Goal: Task Accomplishment & Management: Manage account settings

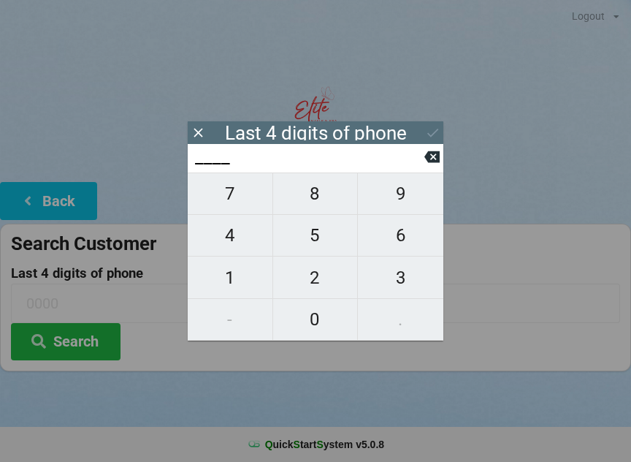
scroll to position [12, 0]
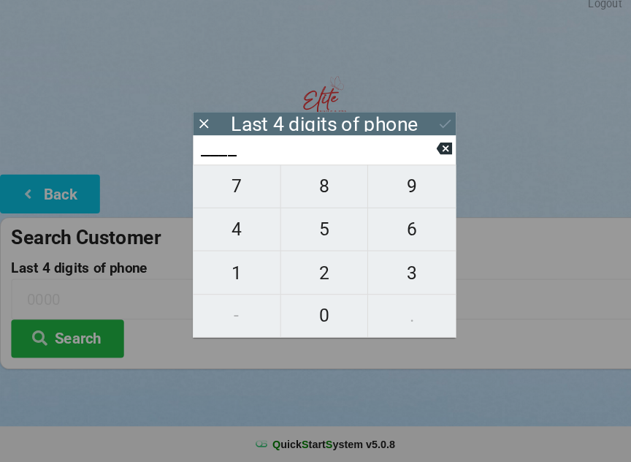
click at [404, 270] on span "3" at bounding box center [400, 277] width 85 height 31
type input "3___"
click at [245, 231] on span "4" at bounding box center [230, 235] width 85 height 31
type input "34__"
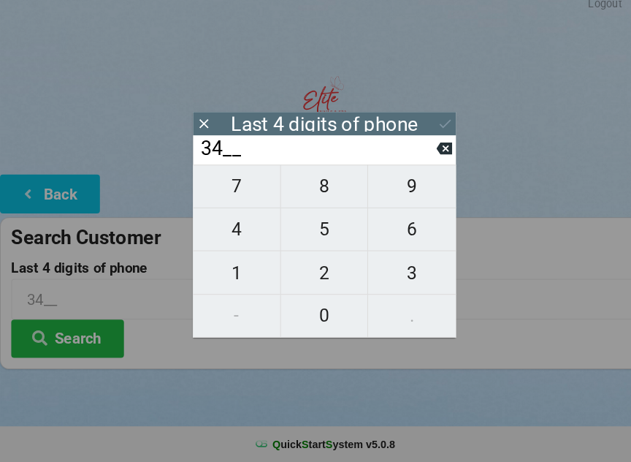
click at [426, 153] on icon at bounding box center [431, 156] width 15 height 15
click at [232, 230] on span "4" at bounding box center [230, 235] width 85 height 31
type input "34__"
click at [242, 193] on span "7" at bounding box center [230, 193] width 85 height 31
type input "347_"
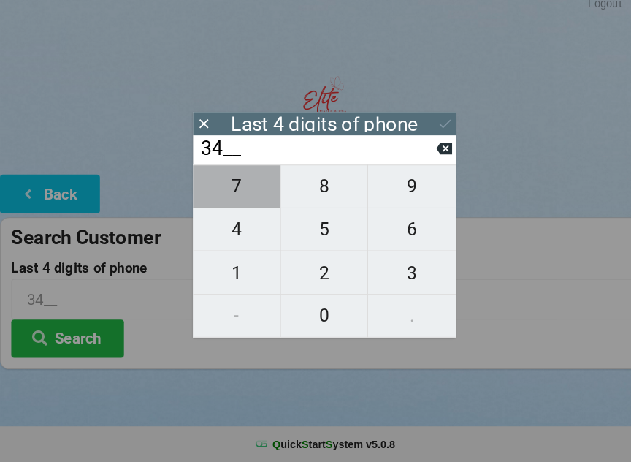
type input "347_"
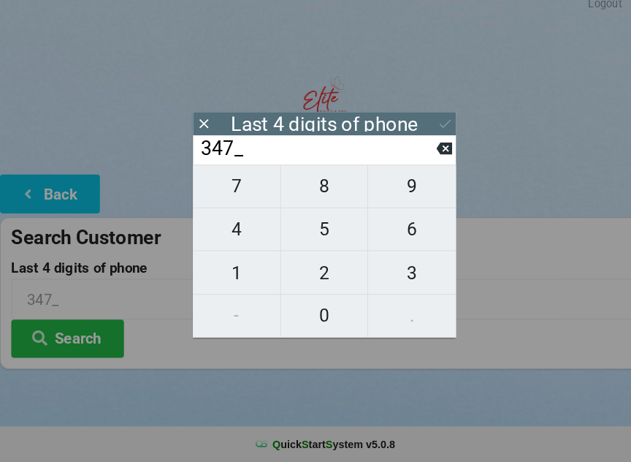
click at [226, 186] on span "7" at bounding box center [230, 193] width 85 height 31
type input "3477"
click at [321, 237] on div "7 8 9 4 5 6 1 2 3 - 0 ." at bounding box center [316, 256] width 256 height 168
click at [227, 186] on div "7 8 9 4 5 6 1 2 3 - 0 ." at bounding box center [316, 256] width 256 height 168
click at [312, 231] on div "7 8 9 4 5 6 1 2 3 - 0 ." at bounding box center [316, 256] width 256 height 168
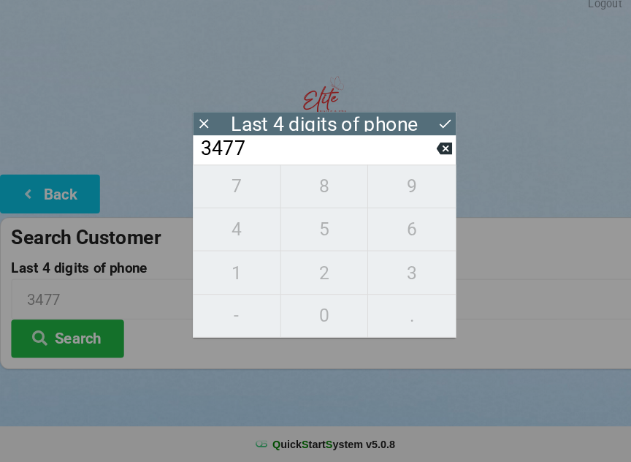
click at [431, 151] on icon at bounding box center [431, 157] width 15 height 12
click at [242, 193] on span "7" at bounding box center [230, 193] width 85 height 31
click at [325, 234] on div "7 8 9 4 5 6 1 2 3 - 0 ." at bounding box center [316, 256] width 256 height 168
click at [326, 218] on div "7 8 9 4 5 6 1 2 3 - 0 ." at bounding box center [316, 256] width 256 height 168
click at [432, 154] on icon at bounding box center [431, 157] width 15 height 12
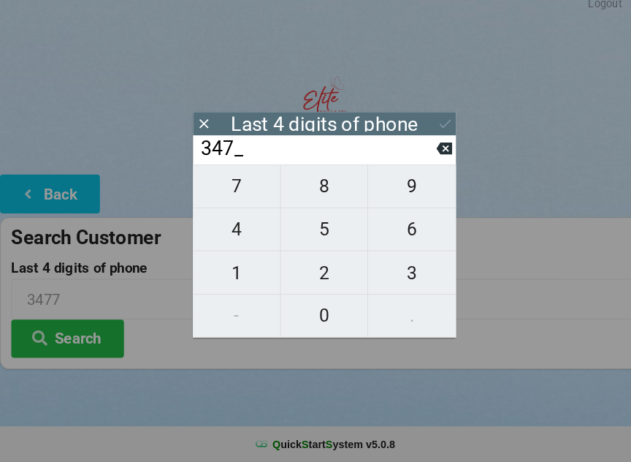
click at [427, 147] on button at bounding box center [431, 157] width 15 height 20
click at [435, 149] on icon at bounding box center [431, 156] width 15 height 15
click at [429, 151] on icon at bounding box center [431, 157] width 15 height 12
type input "____"
click at [429, 151] on icon at bounding box center [431, 157] width 15 height 12
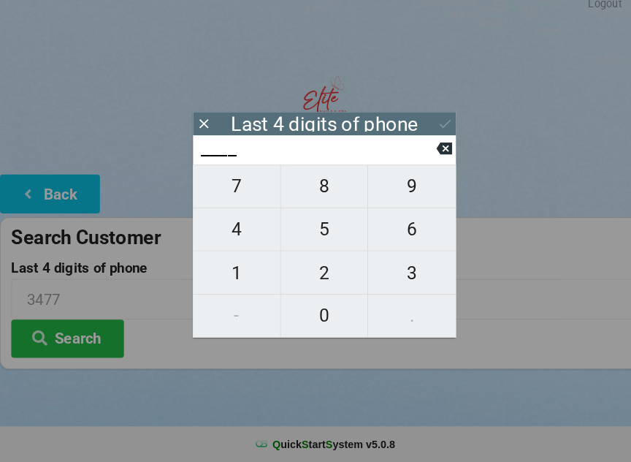
click at [441, 144] on div "____" at bounding box center [316, 158] width 256 height 28
click at [312, 186] on span "8" at bounding box center [315, 193] width 85 height 31
type input "8___"
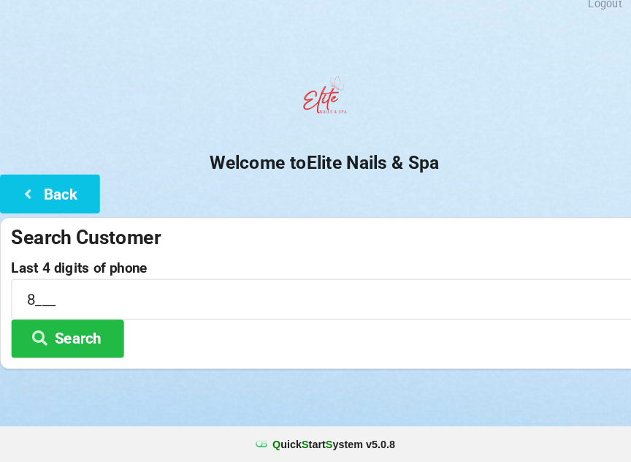
click at [45, 182] on button "Back" at bounding box center [48, 200] width 97 height 37
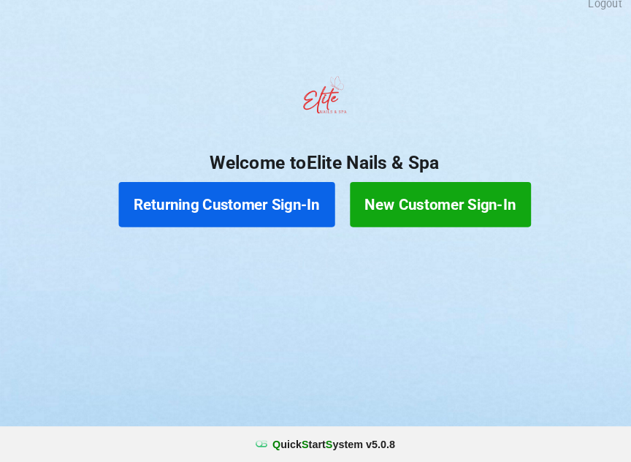
click at [259, 194] on button "Returning Customer Sign-In" at bounding box center [220, 211] width 210 height 44
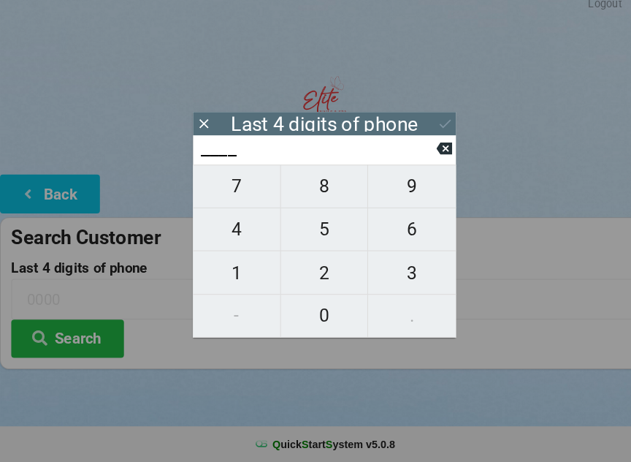
click at [320, 192] on span "8" at bounding box center [315, 193] width 85 height 31
type input "8___"
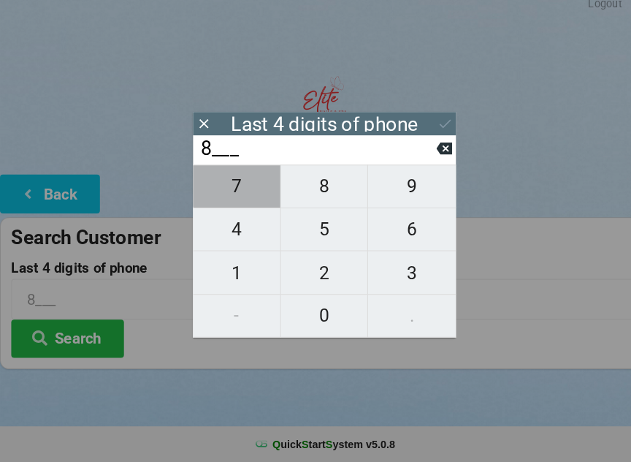
click at [238, 190] on span "7" at bounding box center [230, 193] width 85 height 31
type input "87__"
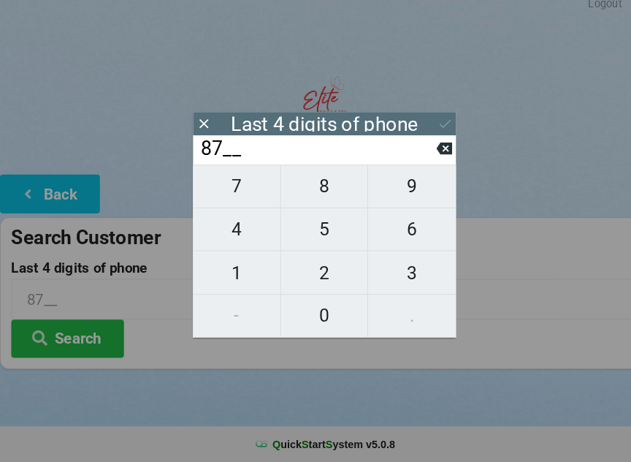
click at [329, 272] on span "2" at bounding box center [315, 277] width 85 height 31
type input "872_"
click at [239, 272] on span "1" at bounding box center [230, 277] width 85 height 31
type input "8721"
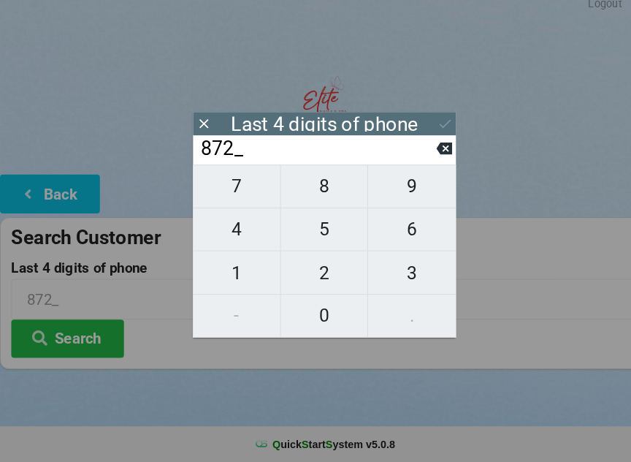
type input "8721"
click at [420, 121] on div "Last 4 digits of phone" at bounding box center [316, 132] width 256 height 23
click at [433, 125] on icon at bounding box center [432, 132] width 15 height 15
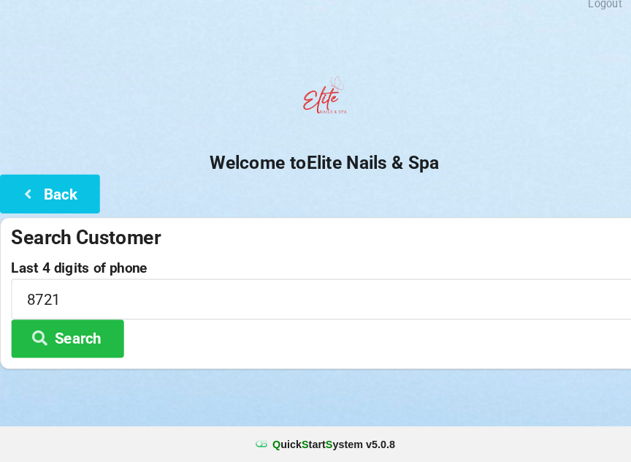
click at [80, 333] on button "Search" at bounding box center [66, 341] width 110 height 37
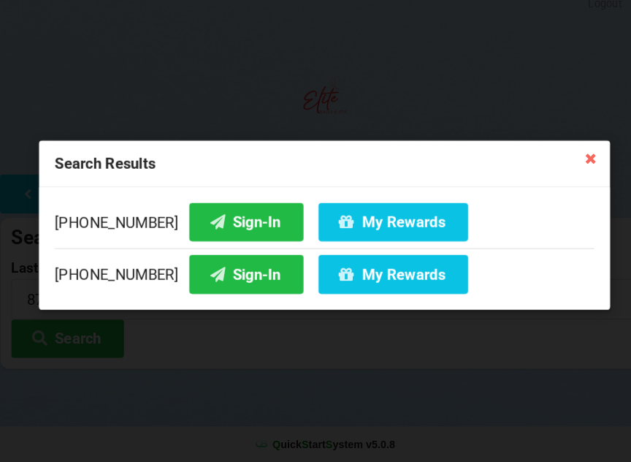
click at [202, 213] on button "Sign-In" at bounding box center [239, 227] width 111 height 37
